Goal: Task Accomplishment & Management: Use online tool/utility

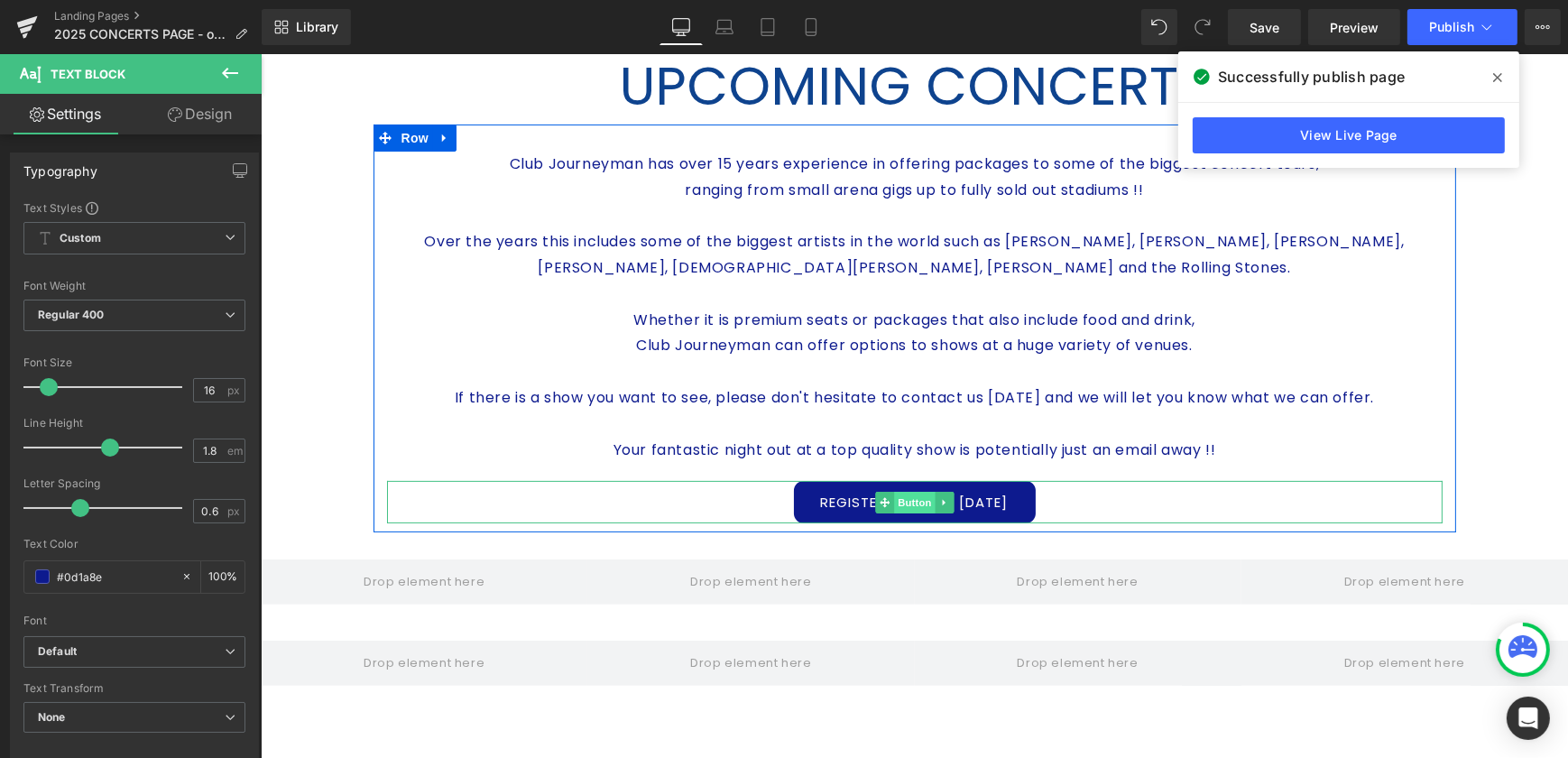
click at [907, 505] on span "Button" at bounding box center [914, 503] width 41 height 22
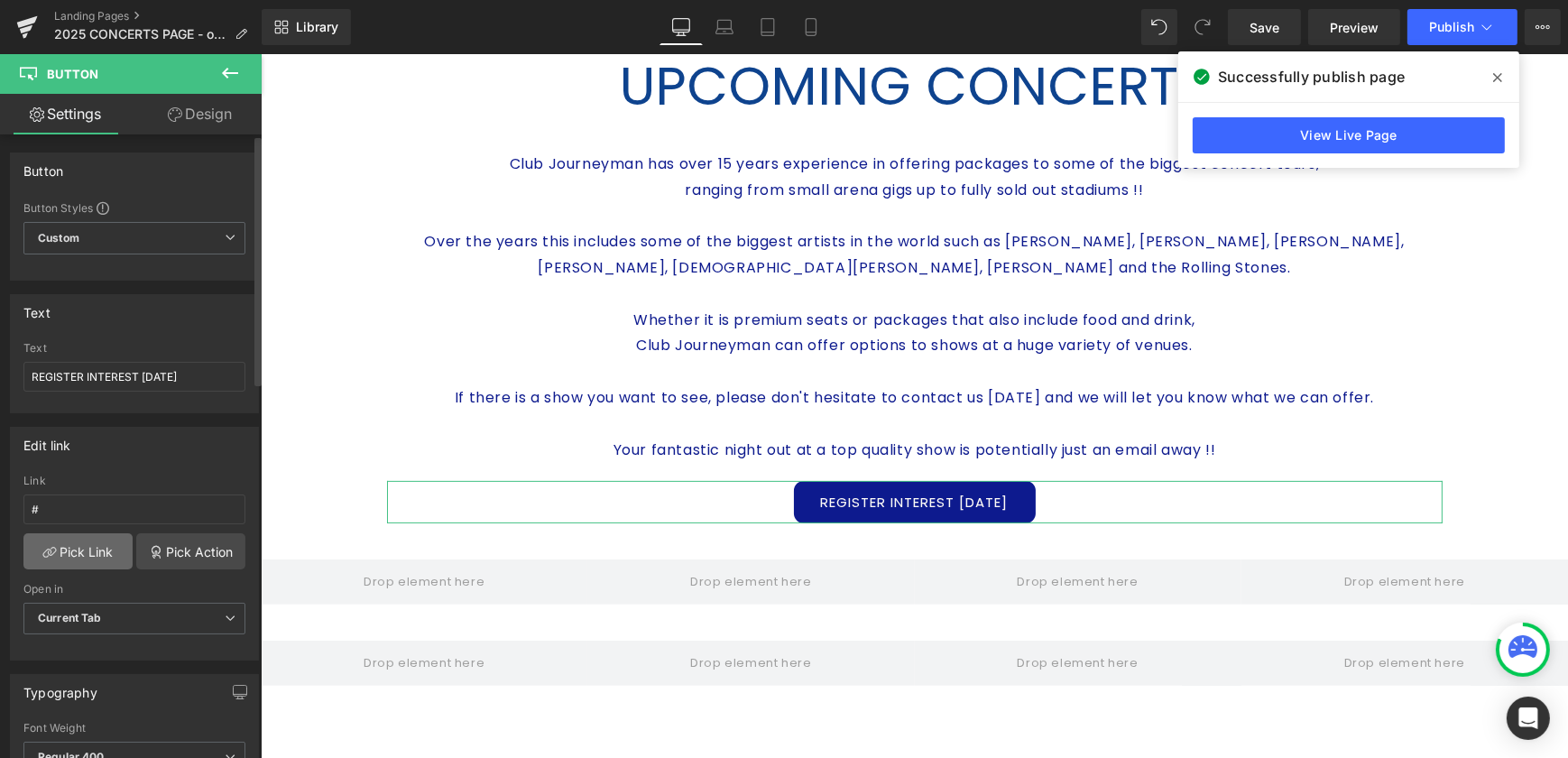
click at [105, 549] on link "Pick Link" at bounding box center [78, 551] width 109 height 36
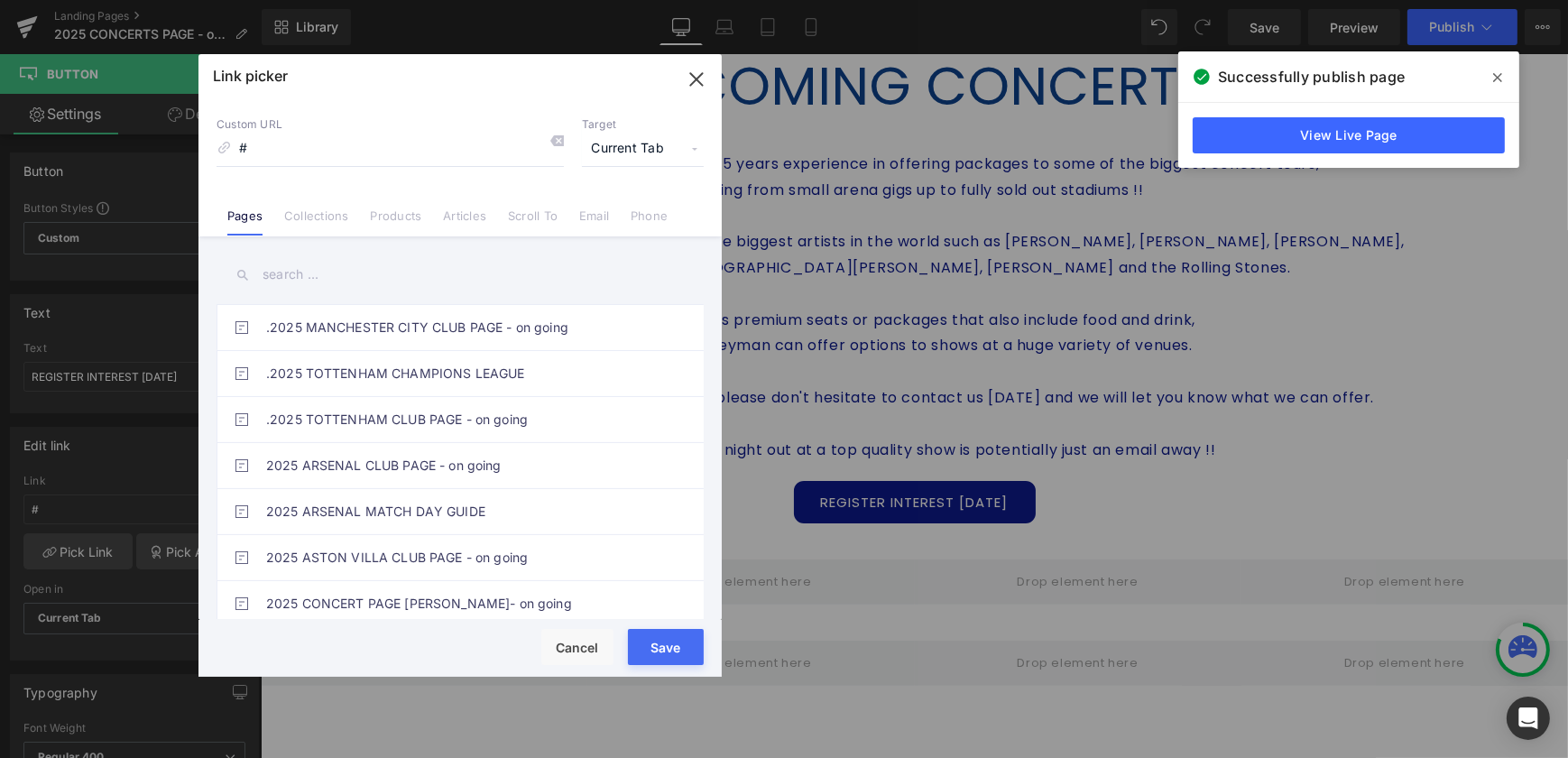
click at [600, 215] on link "Email" at bounding box center [594, 222] width 30 height 27
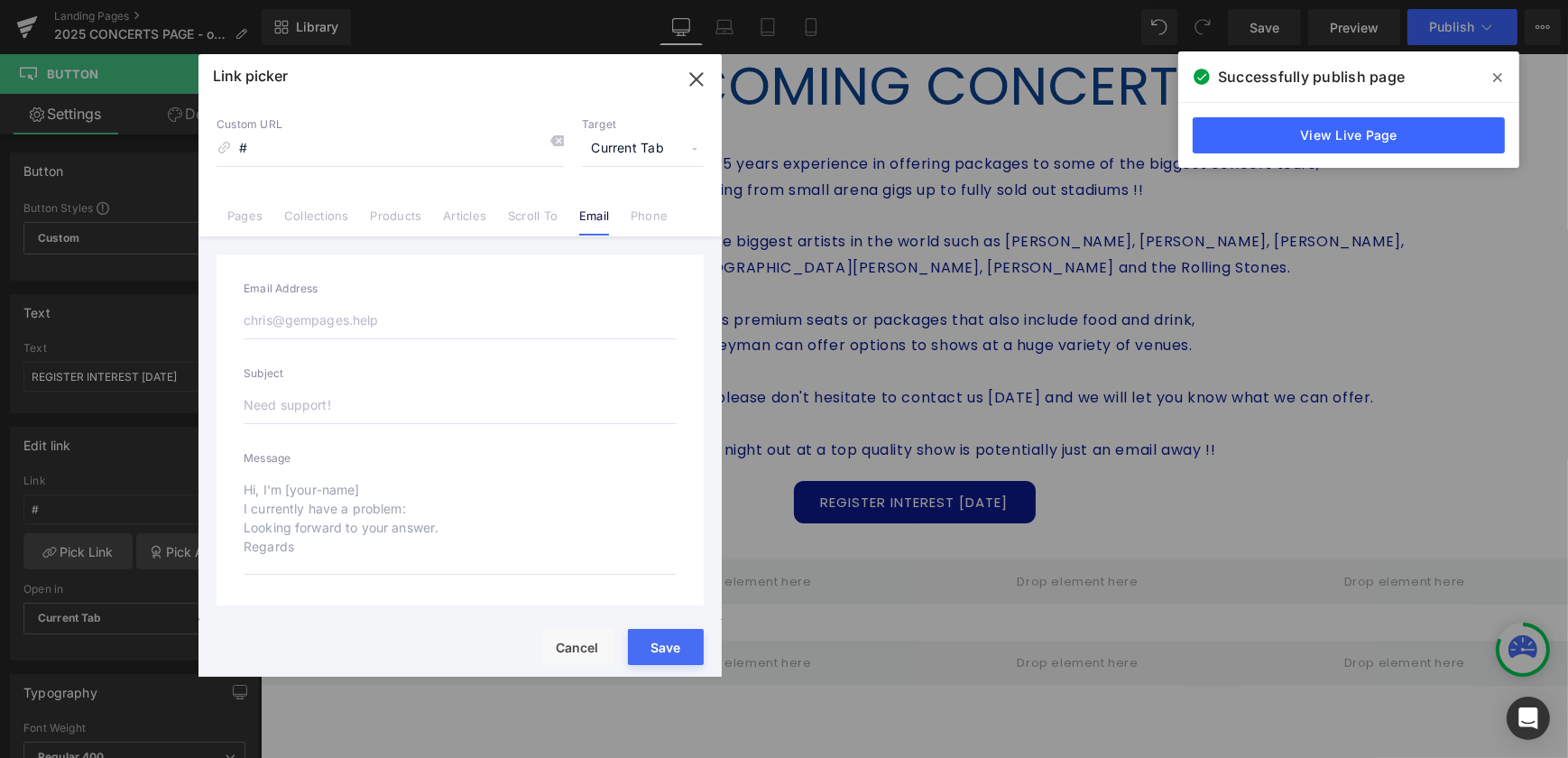
click at [291, 324] on input "email" at bounding box center [461, 320] width 433 height 37
type input "[EMAIL_ADDRESS][DOMAIN_NAME]"
type input "mailto:[EMAIL_ADDRESS][DOMAIN_NAME]"
click at [332, 401] on input "text" at bounding box center [461, 405] width 433 height 37
type input "C"
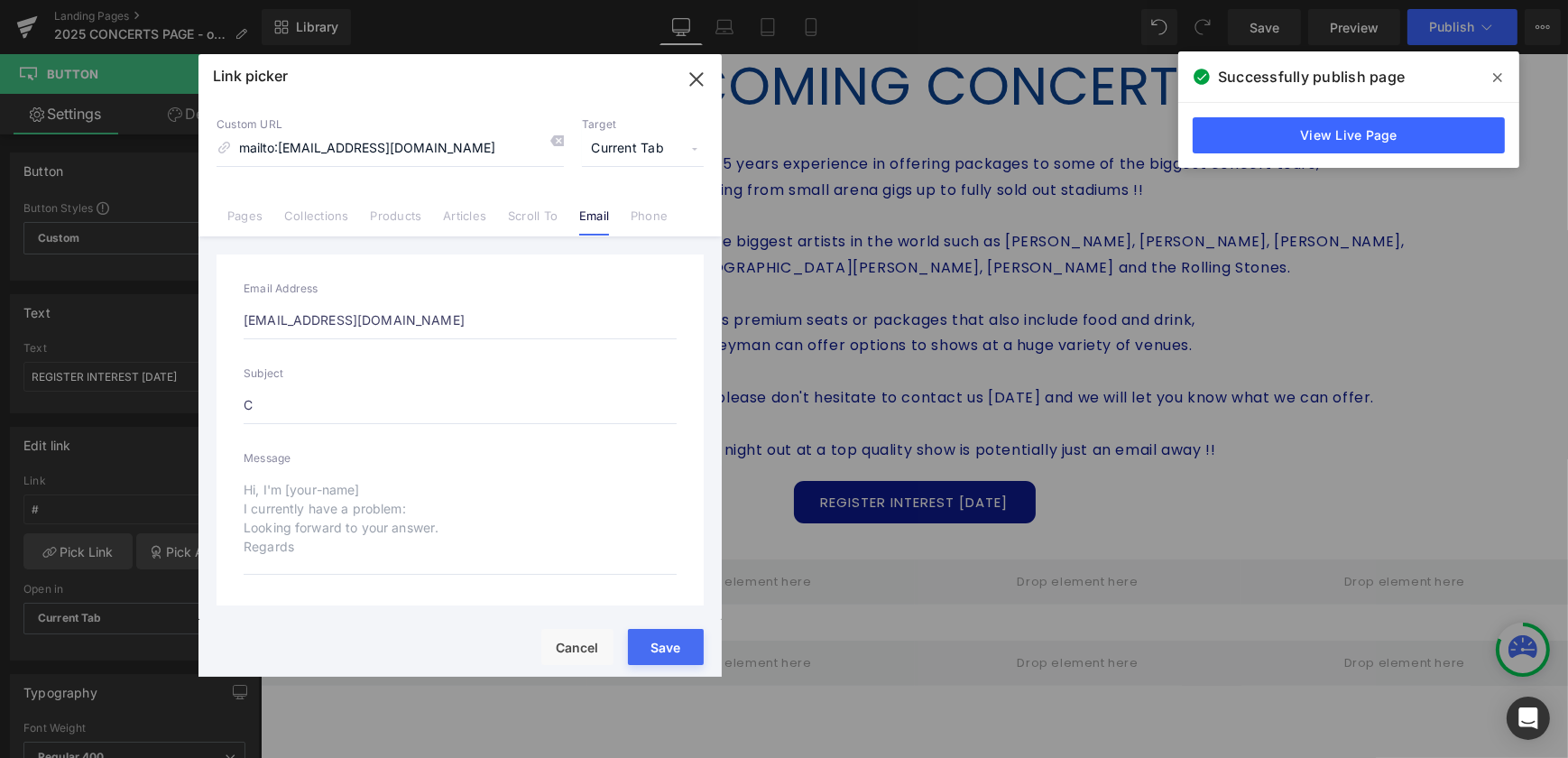
type input "mailto:[EMAIL_ADDRESS][DOMAIN_NAME]?subject=C"
type input "Con"
type input "mailto:[EMAIL_ADDRESS][DOMAIN_NAME]?subject=Con"
type input "Conc"
type input "mailto:[EMAIL_ADDRESS][DOMAIN_NAME]?subject=Conc"
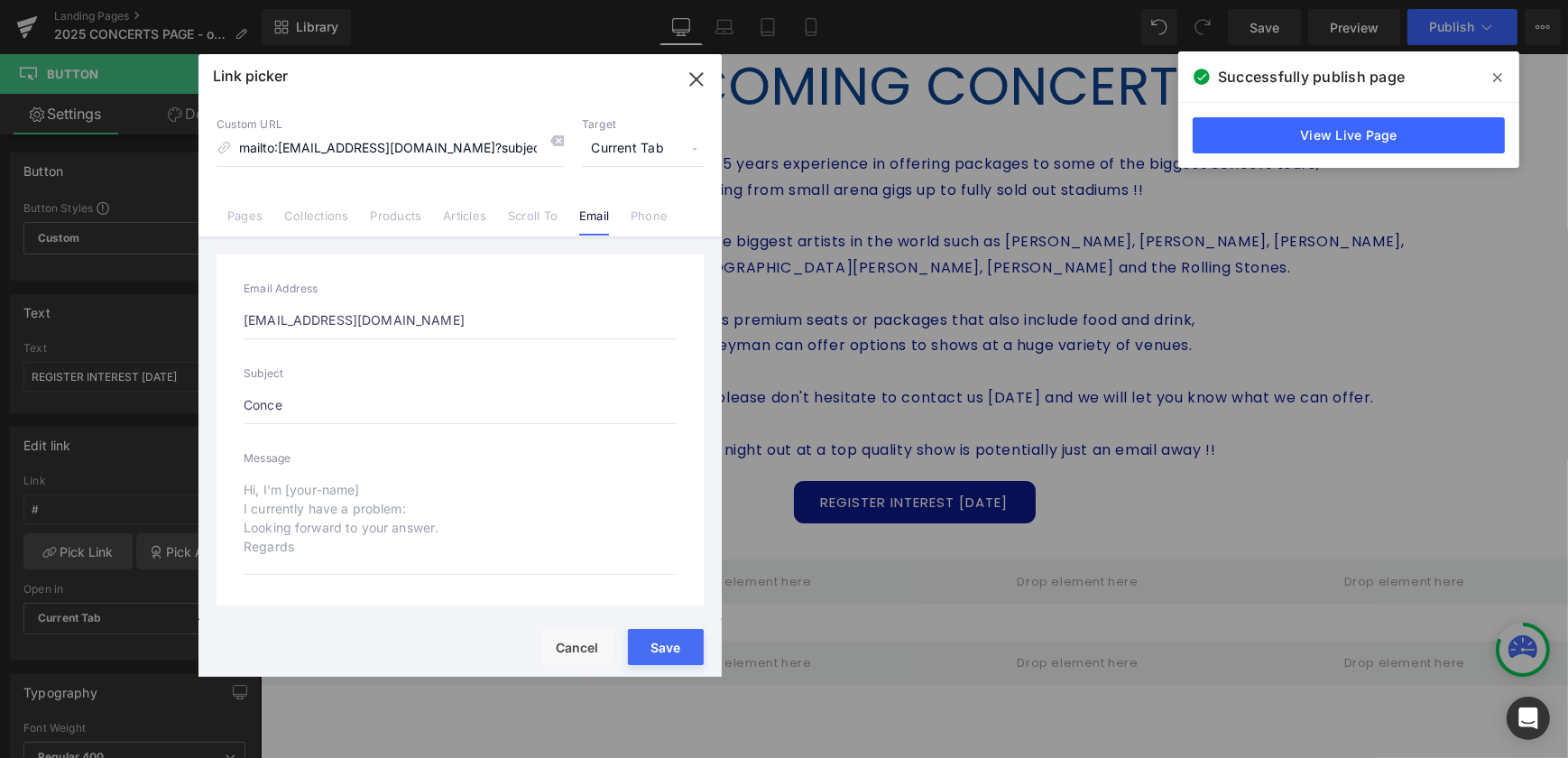
type input "Concer"
type input "mailto:[EMAIL_ADDRESS][DOMAIN_NAME]?subject=Concer"
type input "Concert"
type input "mailto:[EMAIL_ADDRESS][DOMAIN_NAME]?subject=Concert"
type input "Concert"
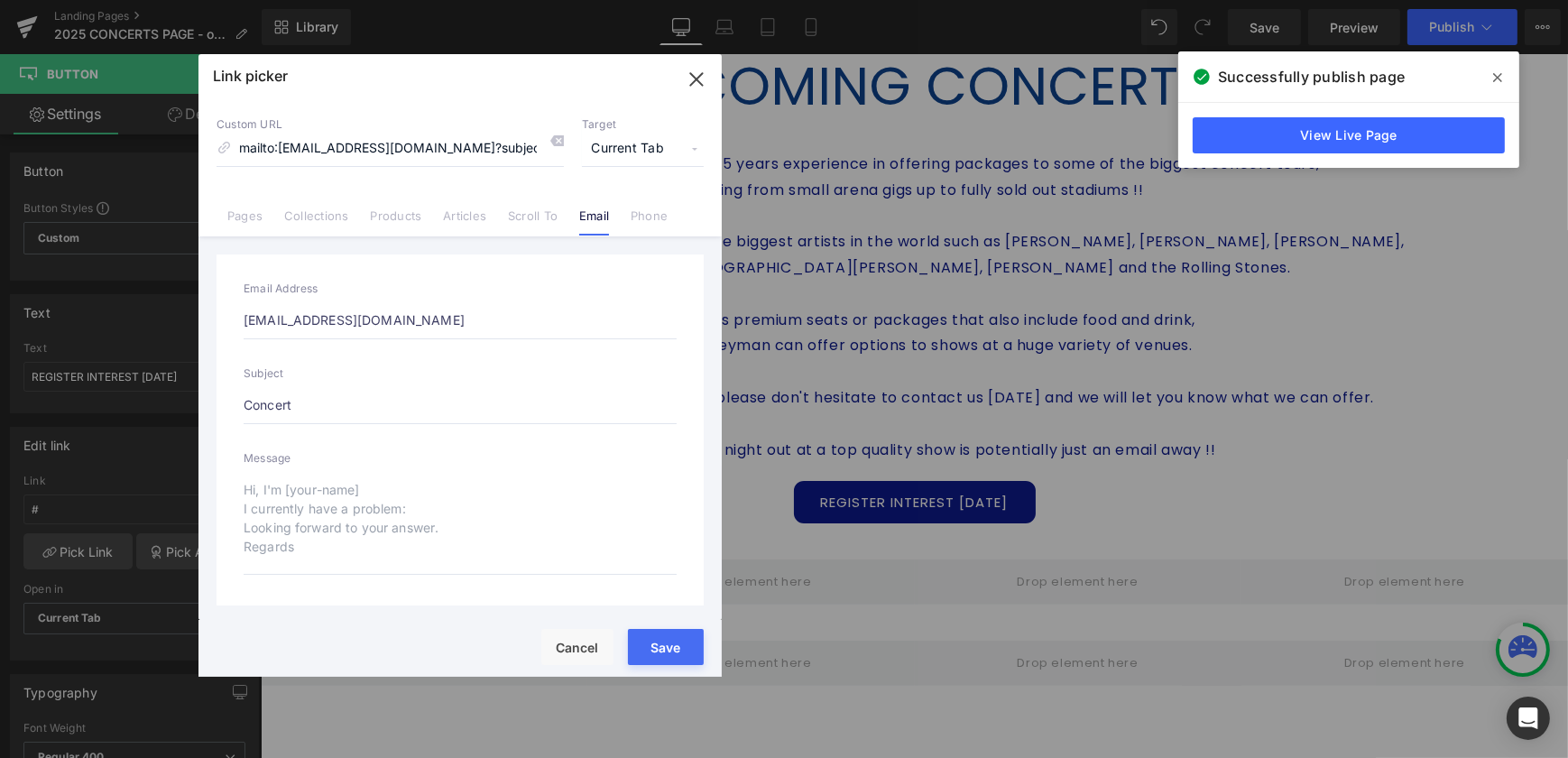
type input "mailto:[EMAIL_ADDRESS][DOMAIN_NAME]?subject=Concert"
type input "Concert E"
type input "mailto:[EMAIL_ADDRESS][DOMAIN_NAME]?subject=Concert E"
type input "Concert En"
type input "mailto:[EMAIL_ADDRESS][DOMAIN_NAME]?subject=Concert En"
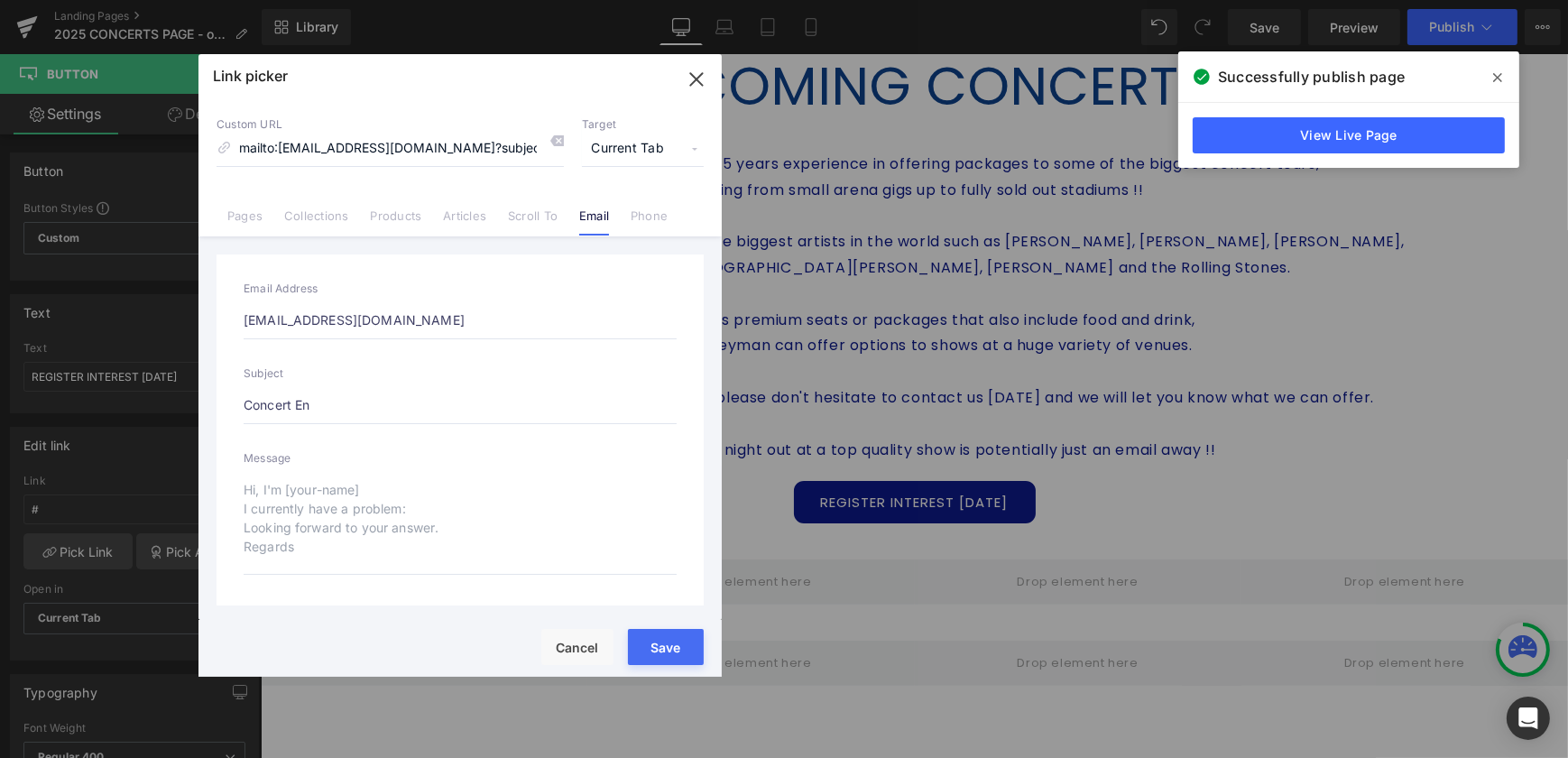
type input "Concert Enq"
type input "mailto:[EMAIL_ADDRESS][DOMAIN_NAME]?subject=Concert Enq"
type input "Concert Enqu"
type input "mailto:[EMAIL_ADDRESS][DOMAIN_NAME]?subject=Concert Enqu"
type input "Concert Enqui"
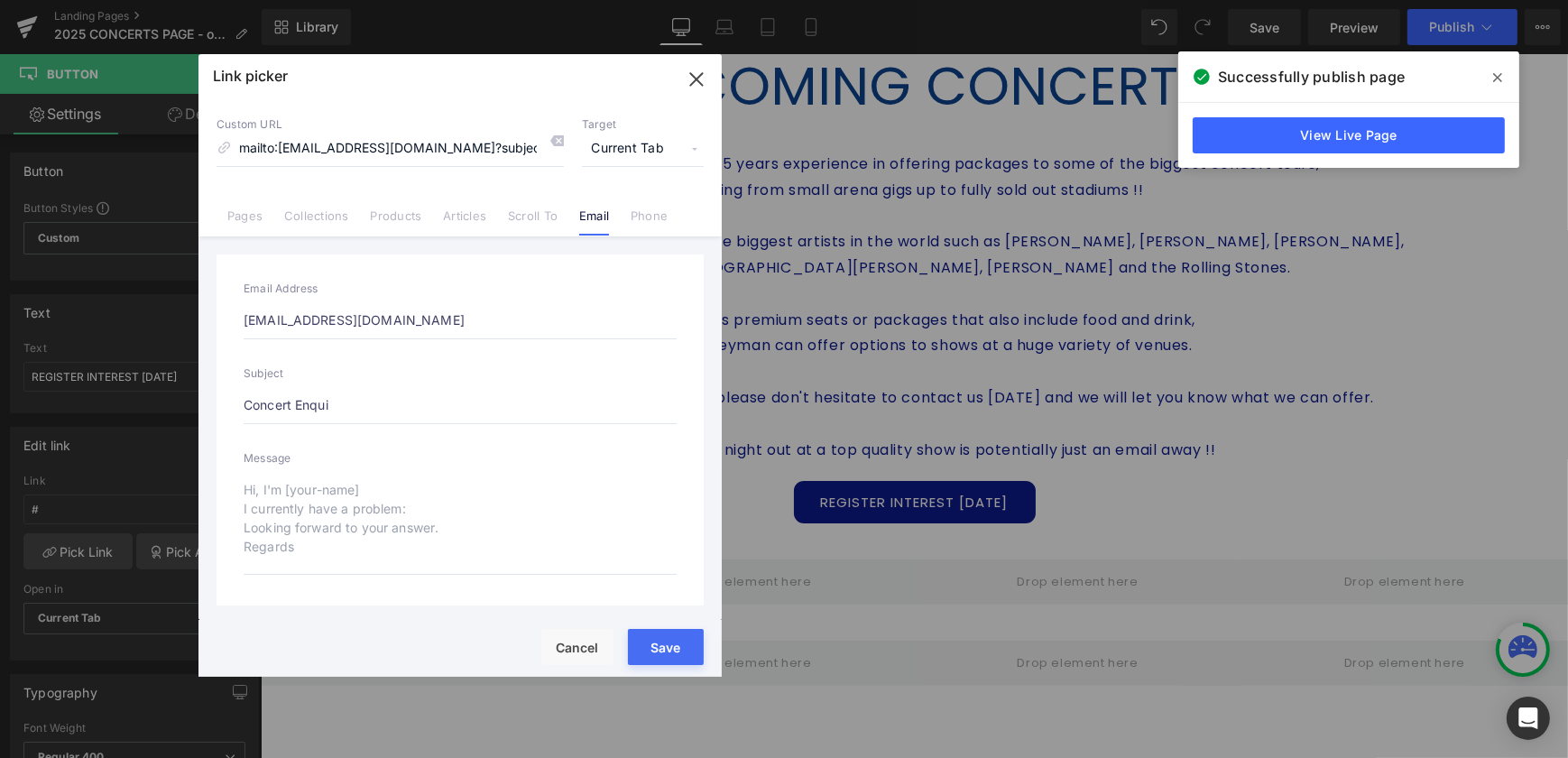
type input "mailto:[EMAIL_ADDRESS][DOMAIN_NAME]?subject=Concert Enqui"
type input "Concert Enquir"
type input "mailto:[EMAIL_ADDRESS][DOMAIN_NAME]?subject=Concert Enquir"
type input "Concert Enquiry"
type input "mailto:[EMAIL_ADDRESS][DOMAIN_NAME]?subject=Concert Enquiry"
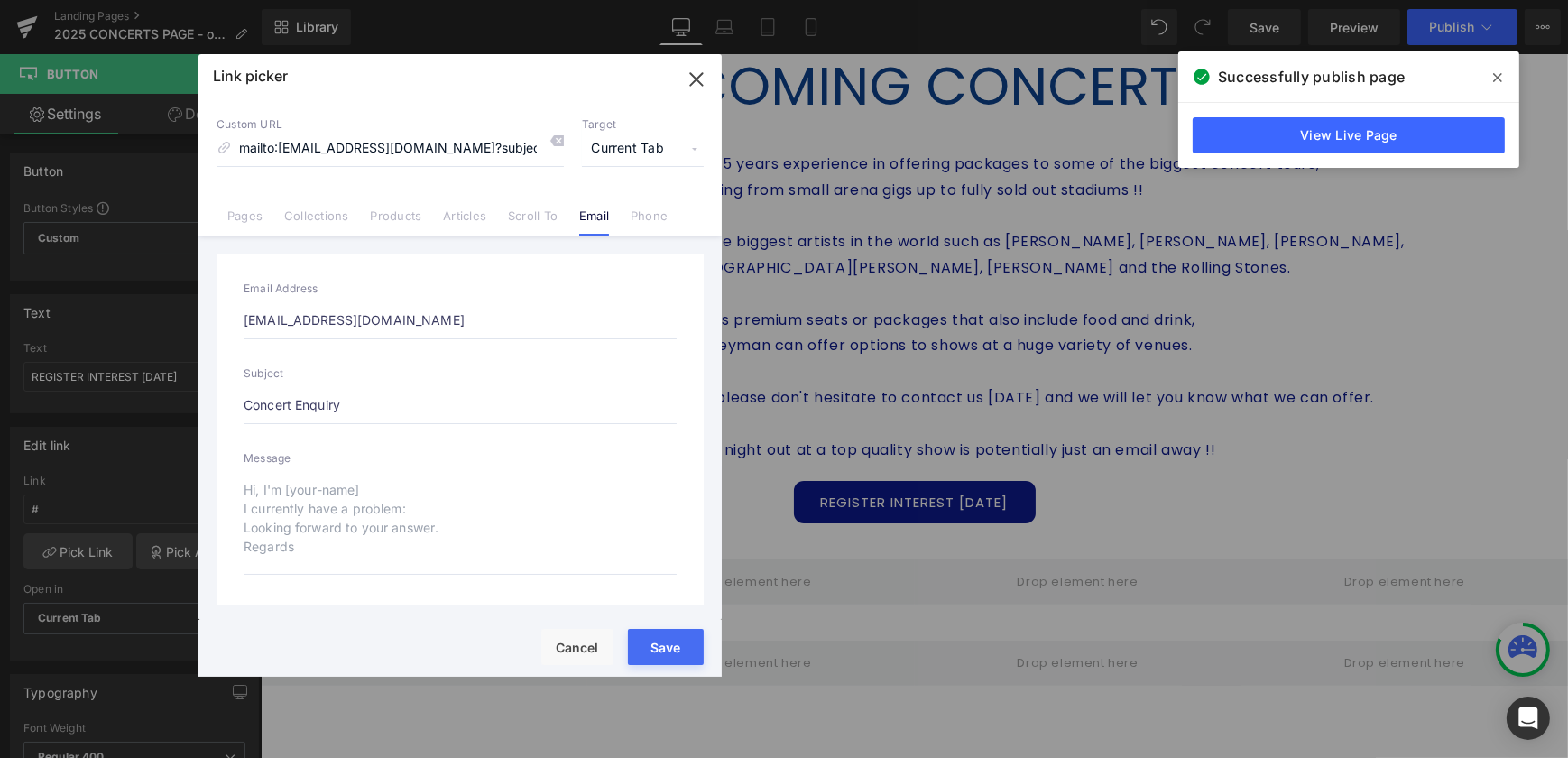
type input "Concert Enquiry"
click at [677, 642] on button "Save" at bounding box center [665, 646] width 76 height 36
type input "mailto:[EMAIL_ADDRESS][DOMAIN_NAME]?subject=Concert Enquiry"
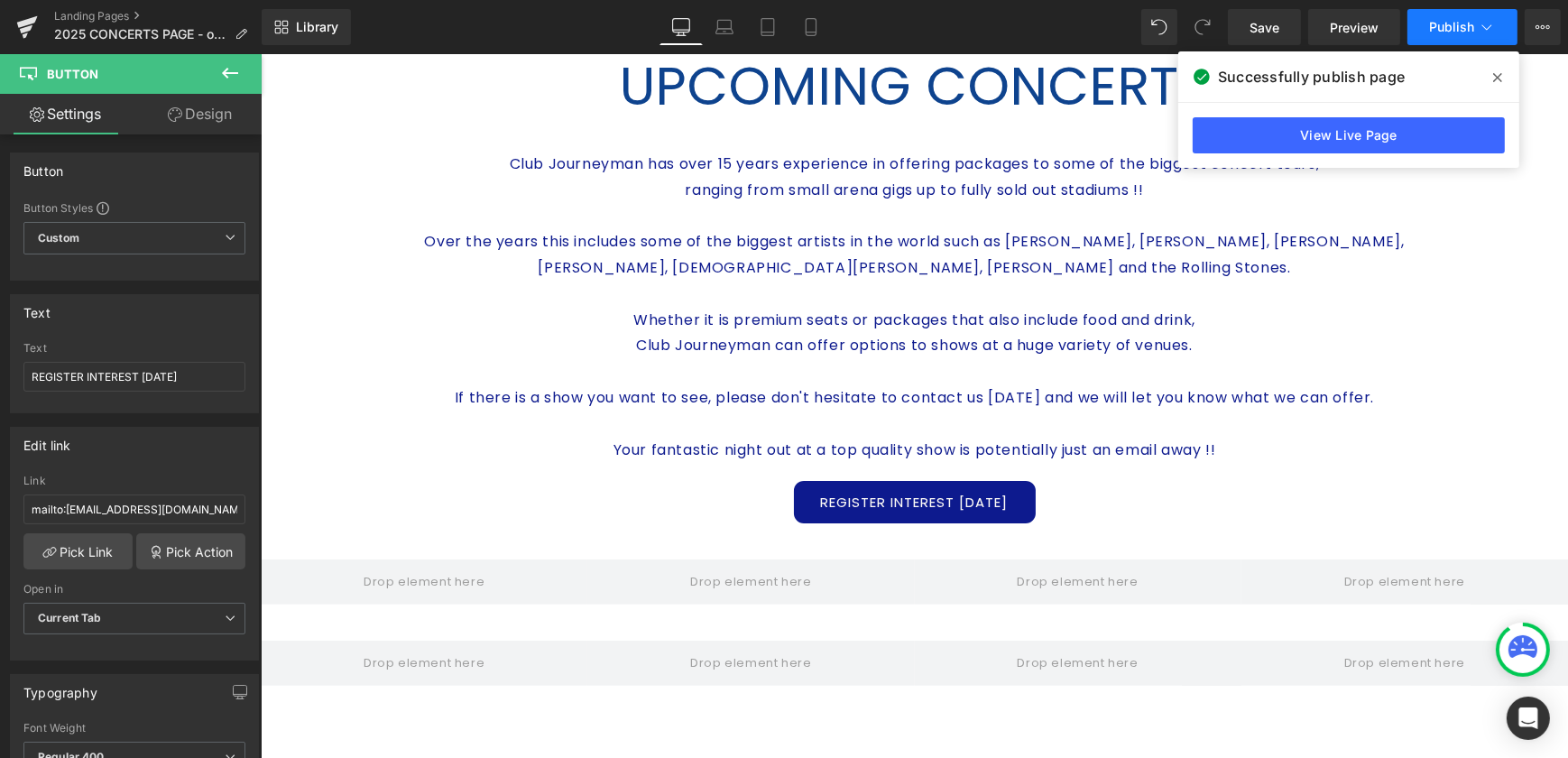
click at [1454, 27] on span "Publish" at bounding box center [1451, 27] width 45 height 15
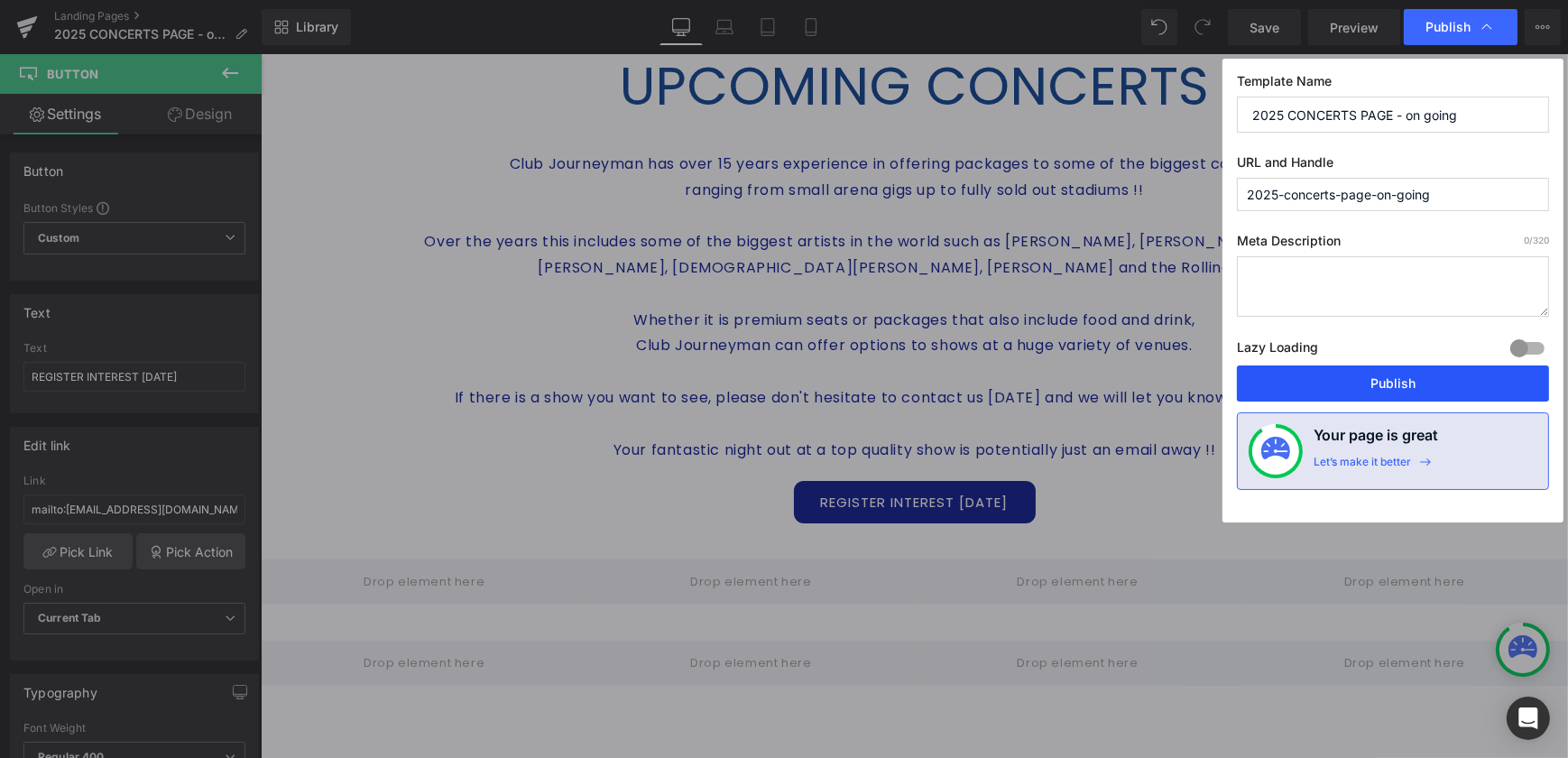
click at [1408, 375] on button "Publish" at bounding box center [1393, 383] width 313 height 36
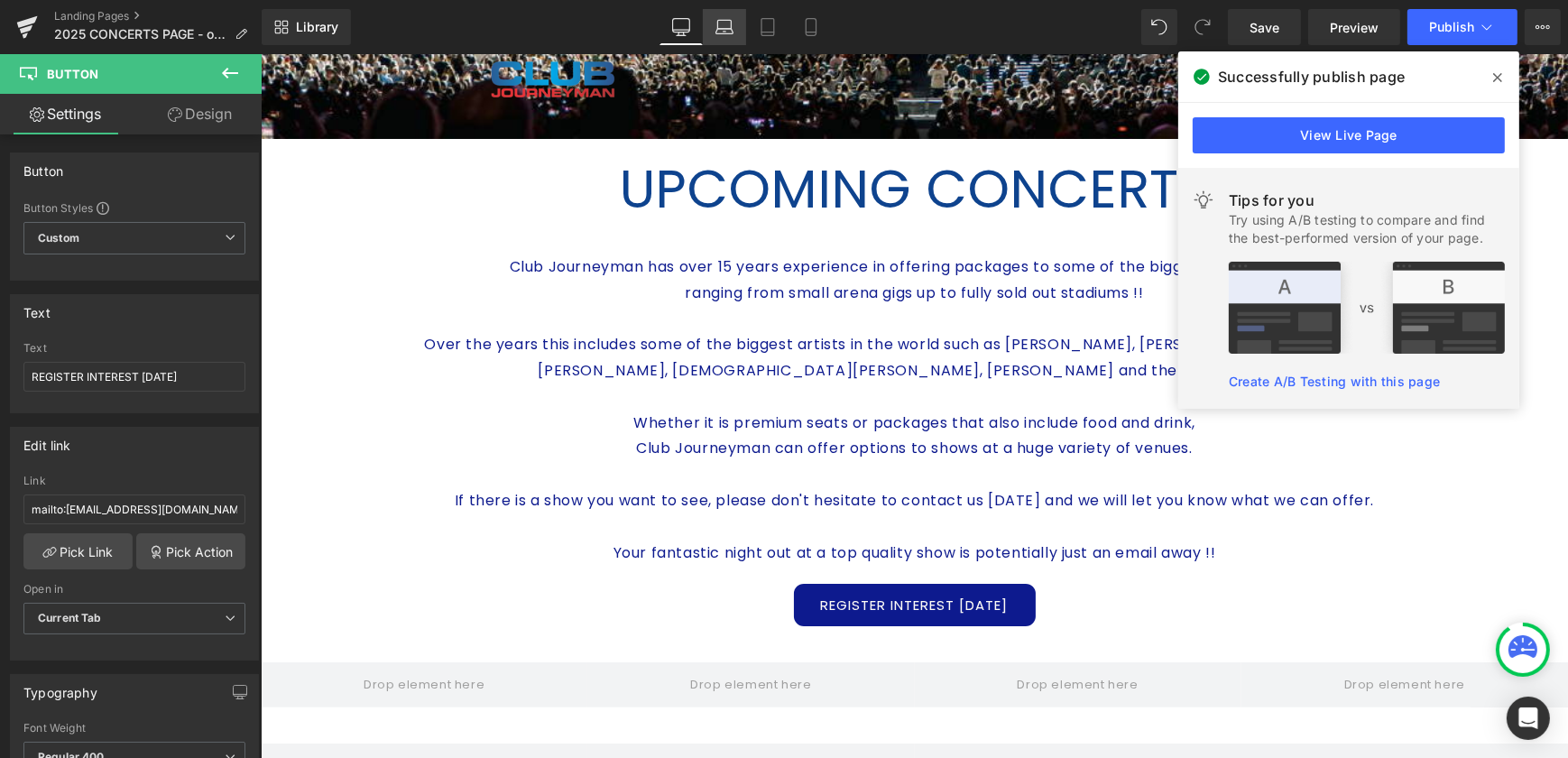
scroll to position [410, 0]
